Goal: Use online tool/utility: Utilize a website feature to perform a specific function

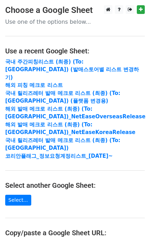
scroll to position [93, 0]
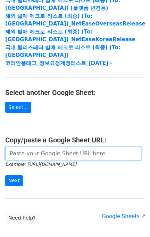
click at [25, 147] on input "url" at bounding box center [73, 153] width 137 height 13
paste input "[URL][DOMAIN_NAME]"
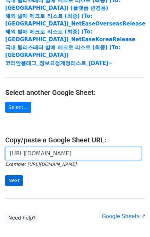
scroll to position [0, 166]
type input "[URL][DOMAIN_NAME]"
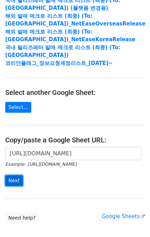
click at [13, 175] on input "Next" at bounding box center [14, 180] width 18 height 11
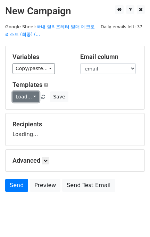
click at [29, 95] on link "Load..." at bounding box center [26, 96] width 27 height 11
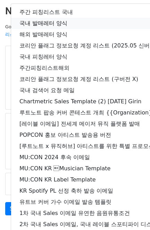
click at [64, 18] on link "국내 발매레터 양식" at bounding box center [123, 23] width 224 height 11
